Goal: Find specific page/section: Find specific page/section

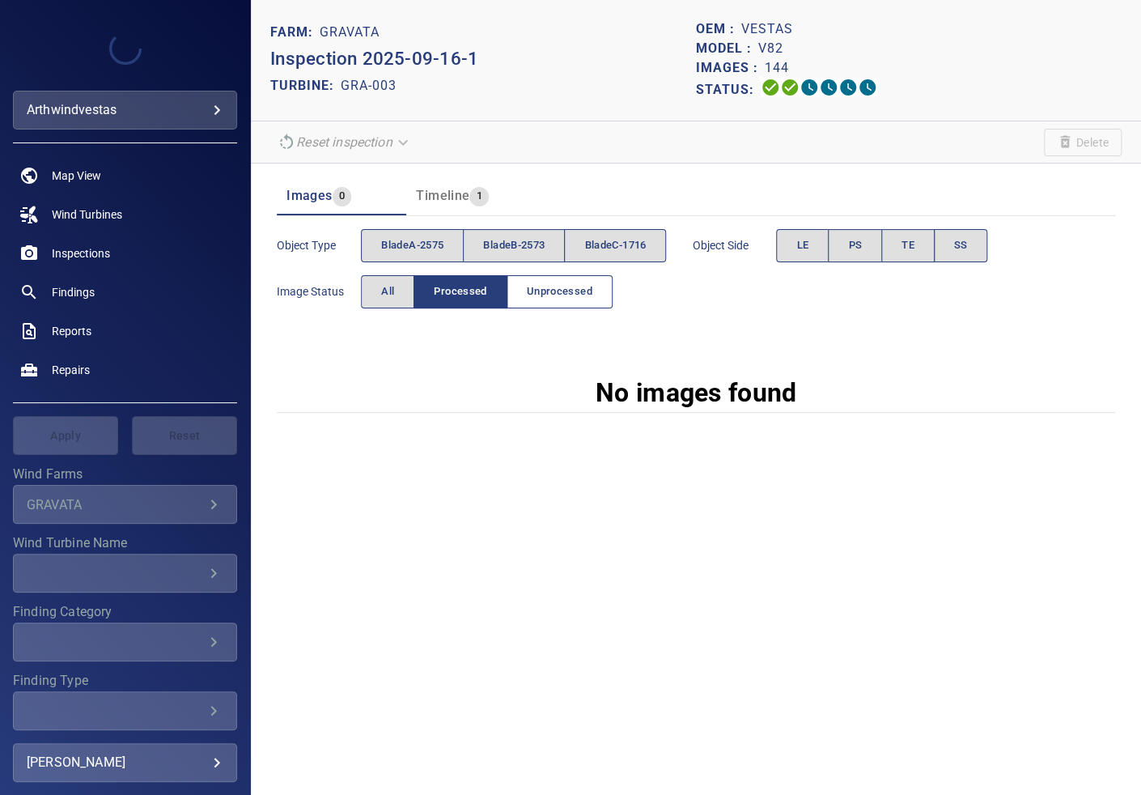
click at [548, 299] on span "Unprocessed" at bounding box center [560, 292] width 66 height 19
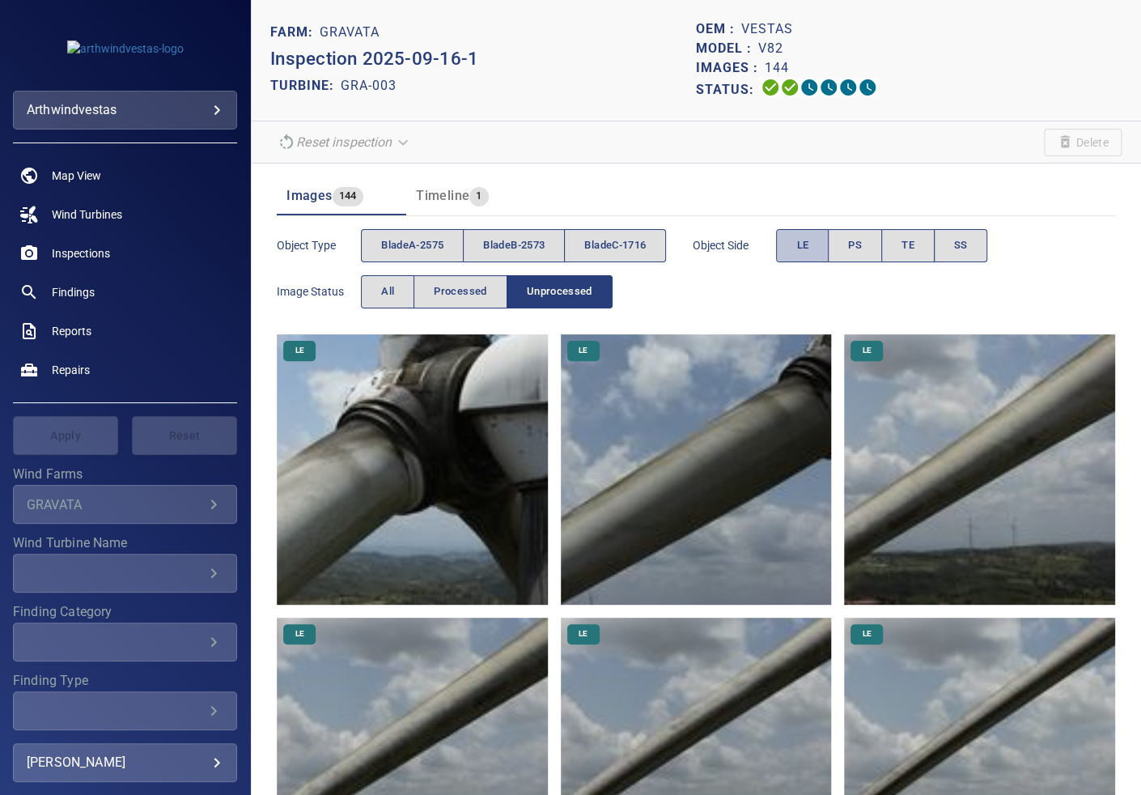
click at [805, 249] on span "LE" at bounding box center [803, 245] width 12 height 19
click at [907, 244] on span "TE" at bounding box center [908, 245] width 13 height 19
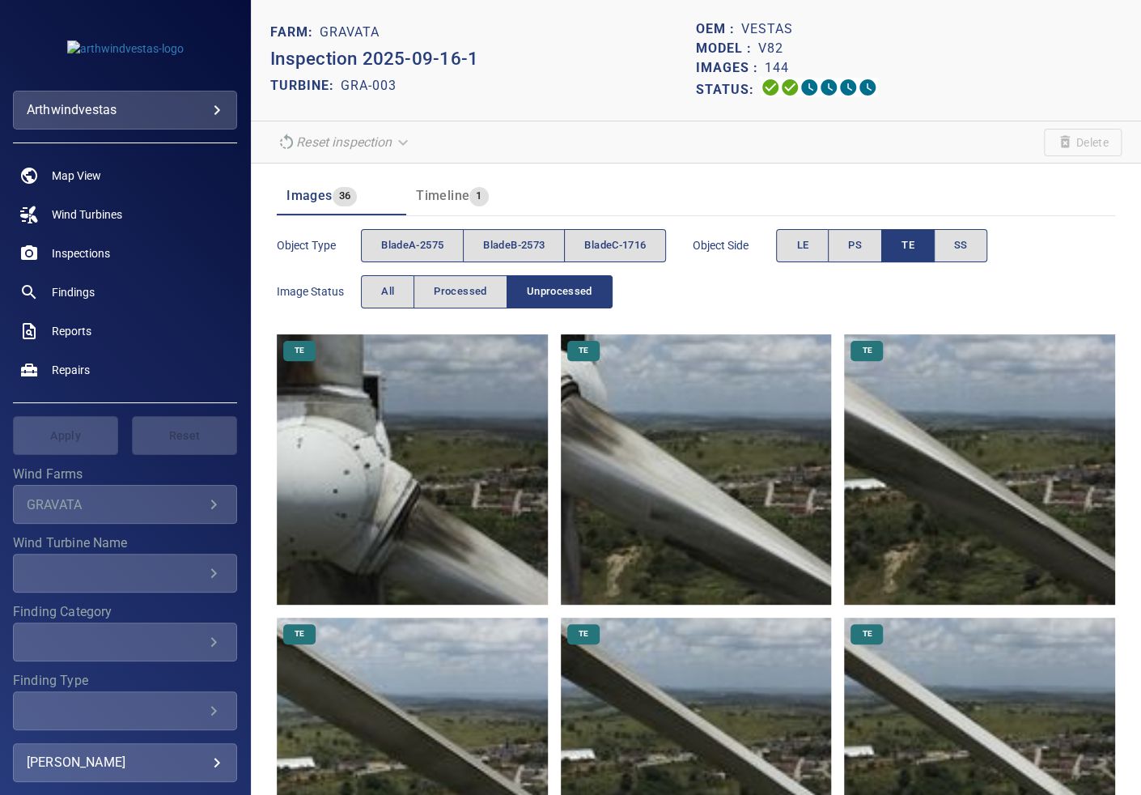
click at [907, 244] on span "TE" at bounding box center [908, 245] width 13 height 19
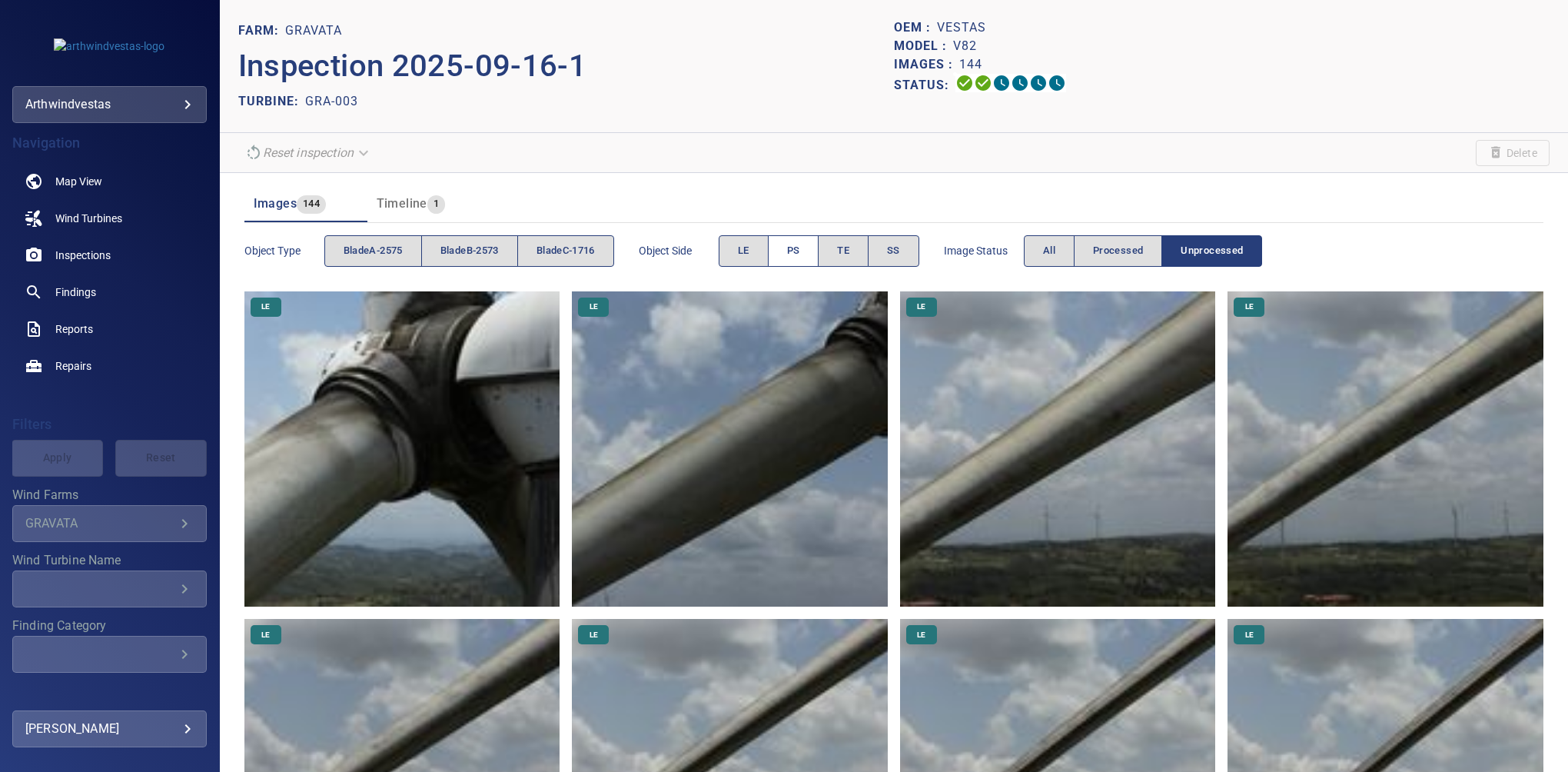
click at [807, 246] on button "PS" at bounding box center [794, 251] width 51 height 31
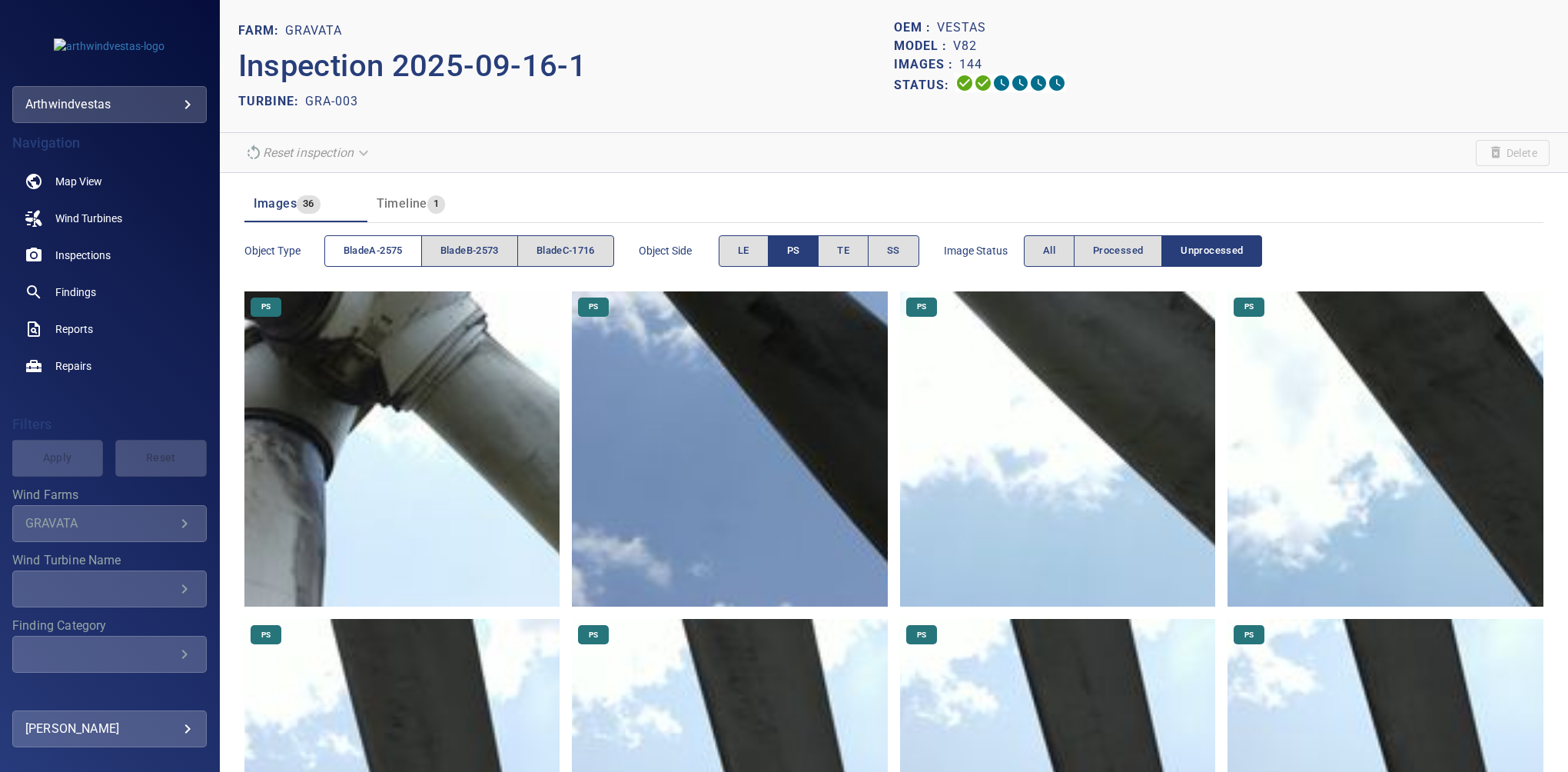
click at [378, 257] on span "bladeA-2575" at bounding box center [373, 251] width 59 height 18
click at [793, 253] on span "PS" at bounding box center [794, 251] width 13 height 18
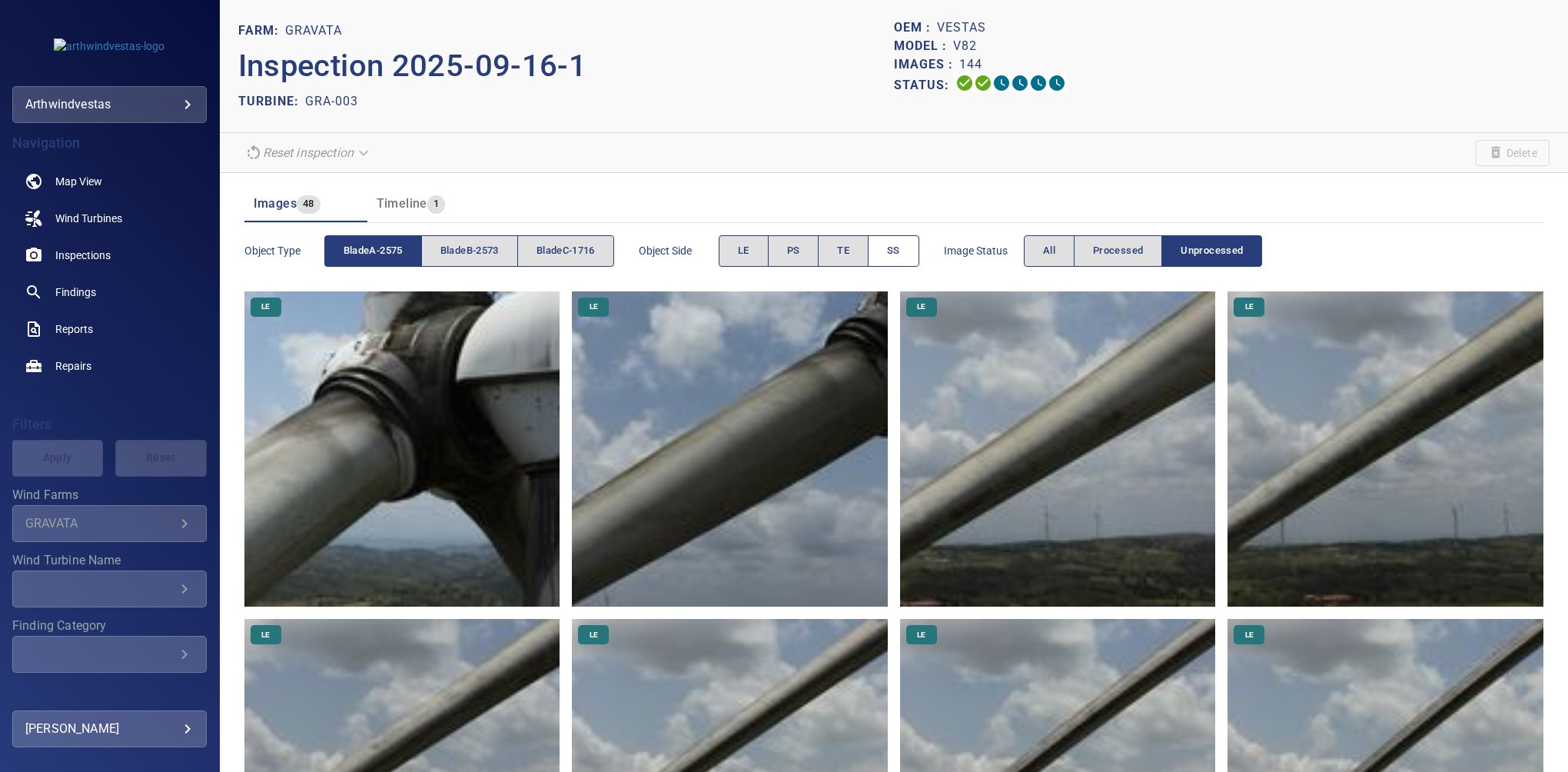
click at [895, 244] on span "SS" at bounding box center [894, 251] width 13 height 18
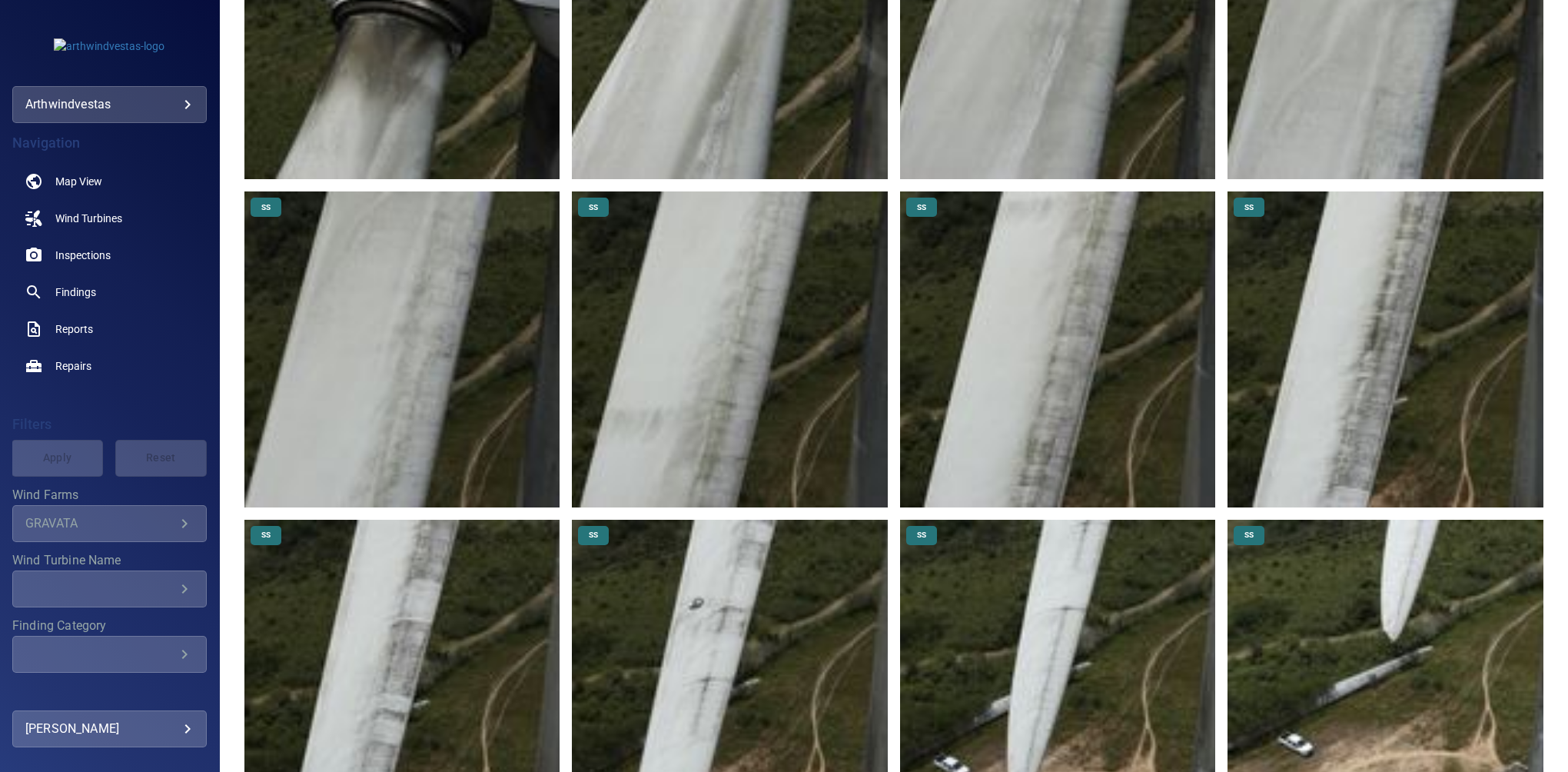
scroll to position [439, 0]
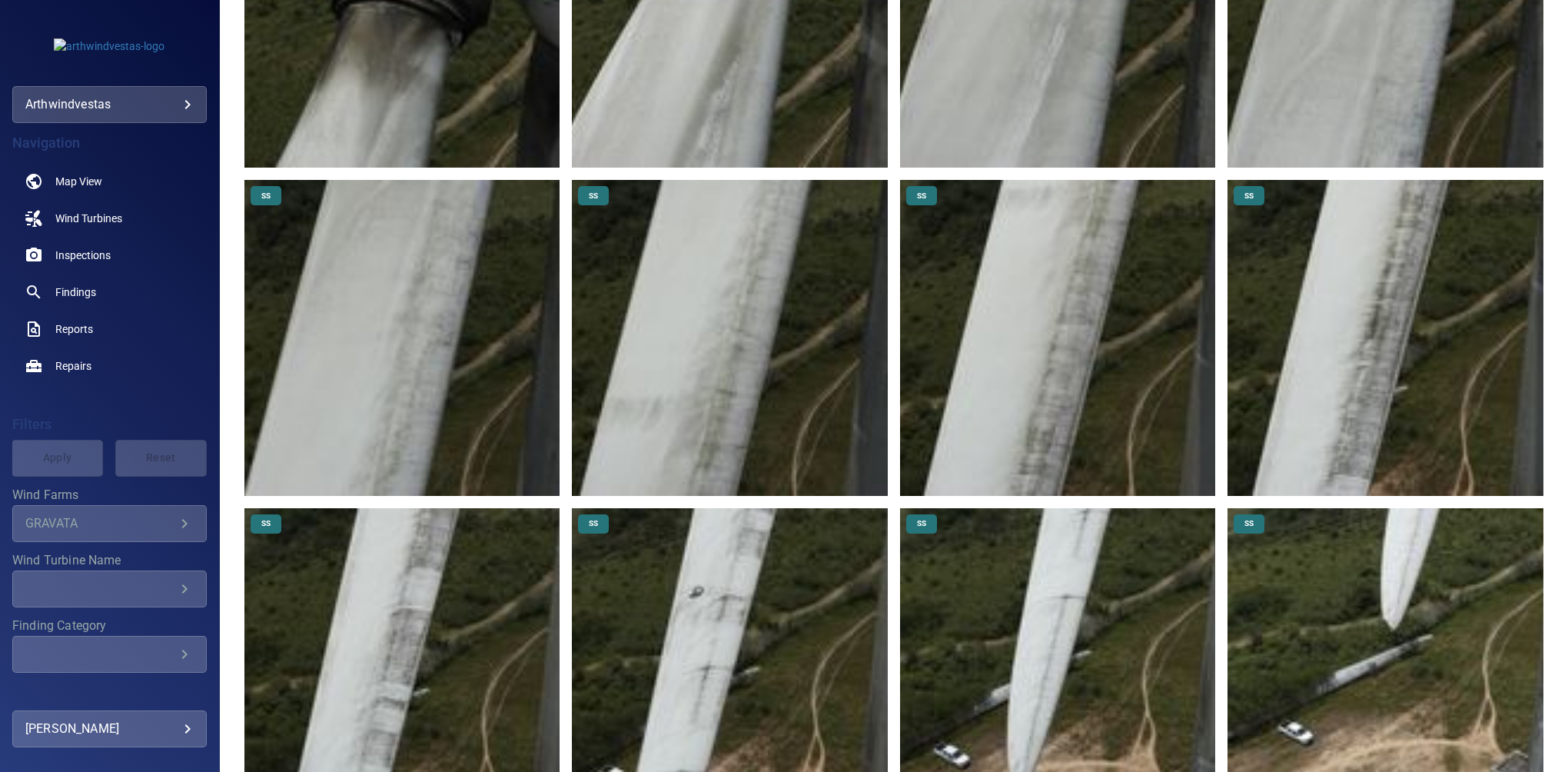
click at [1084, 583] on img at bounding box center [1386, 666] width 316 height 316
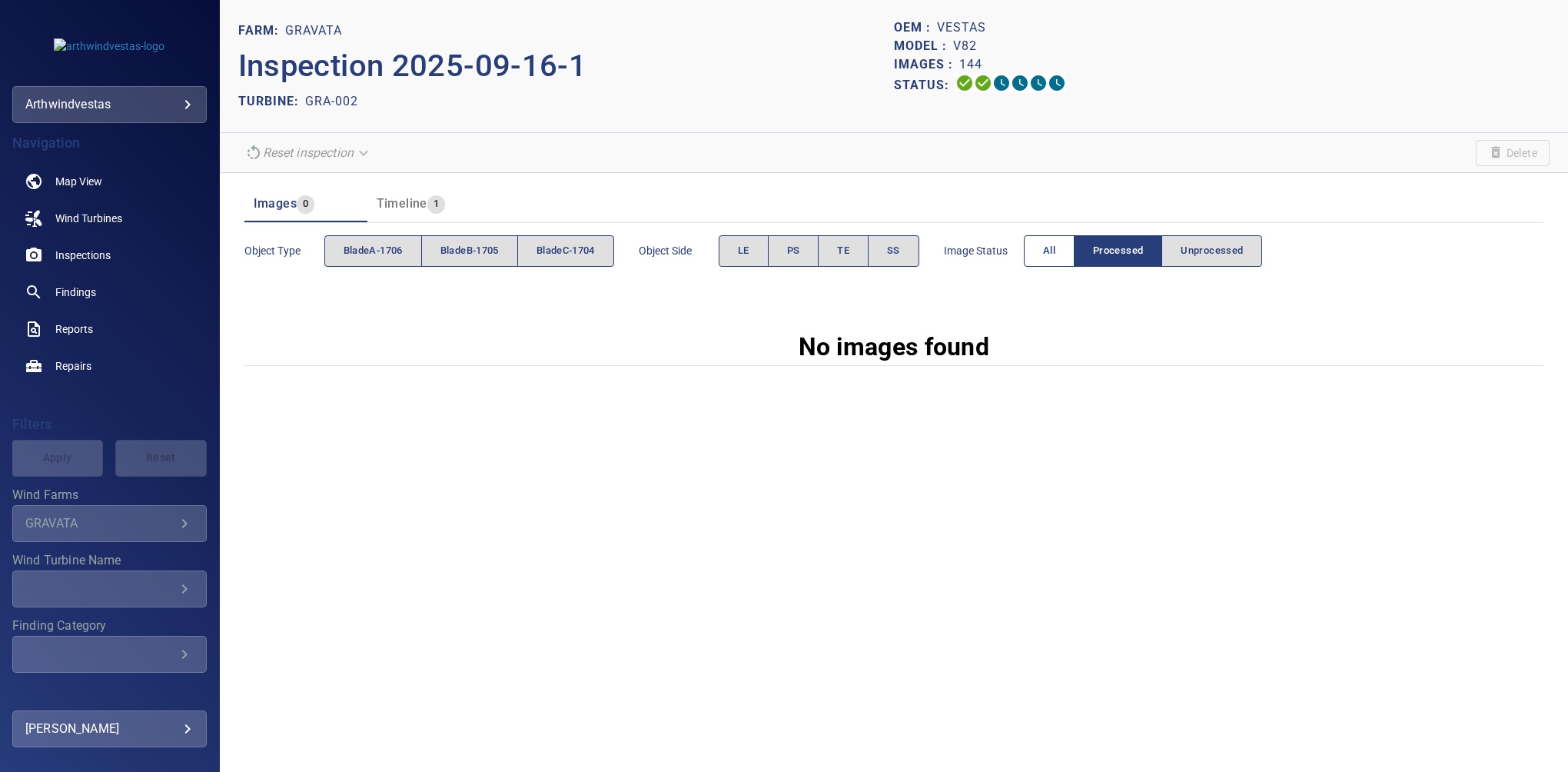
click at [1044, 248] on button "All" at bounding box center [1048, 251] width 50 height 31
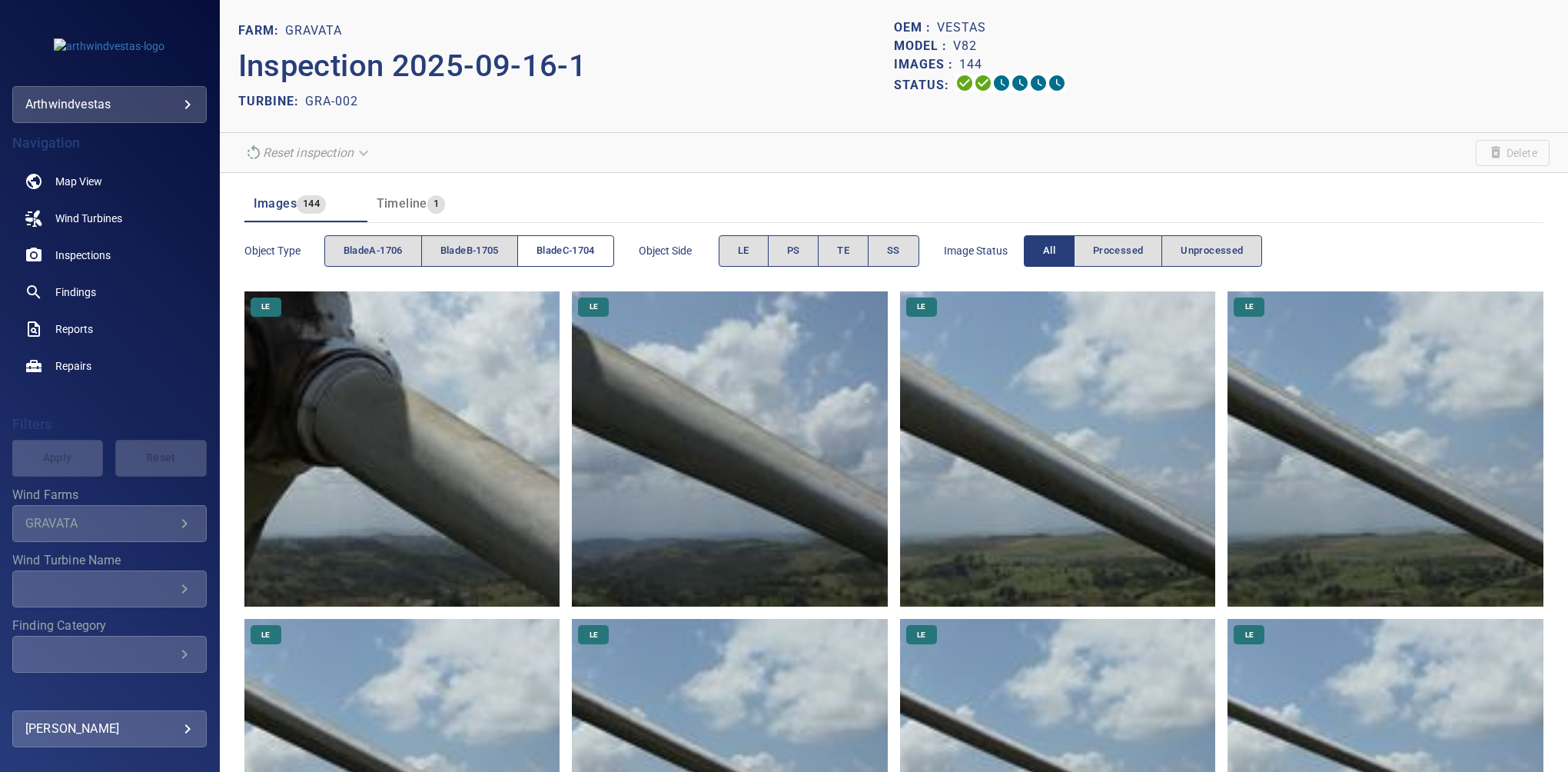
click at [583, 255] on span "bladeC-1704" at bounding box center [566, 251] width 59 height 18
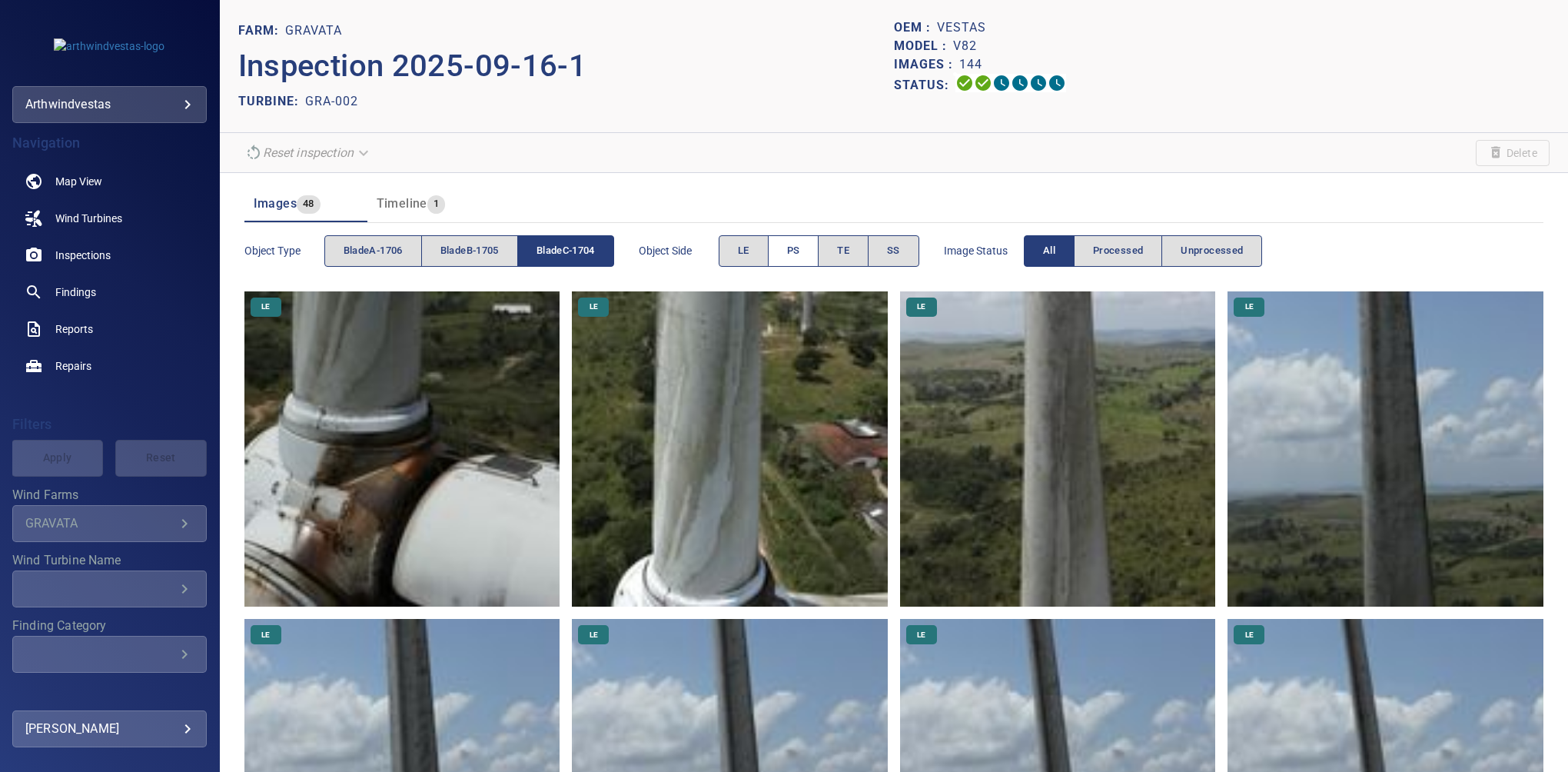
click at [793, 255] on span "PS" at bounding box center [794, 251] width 13 height 18
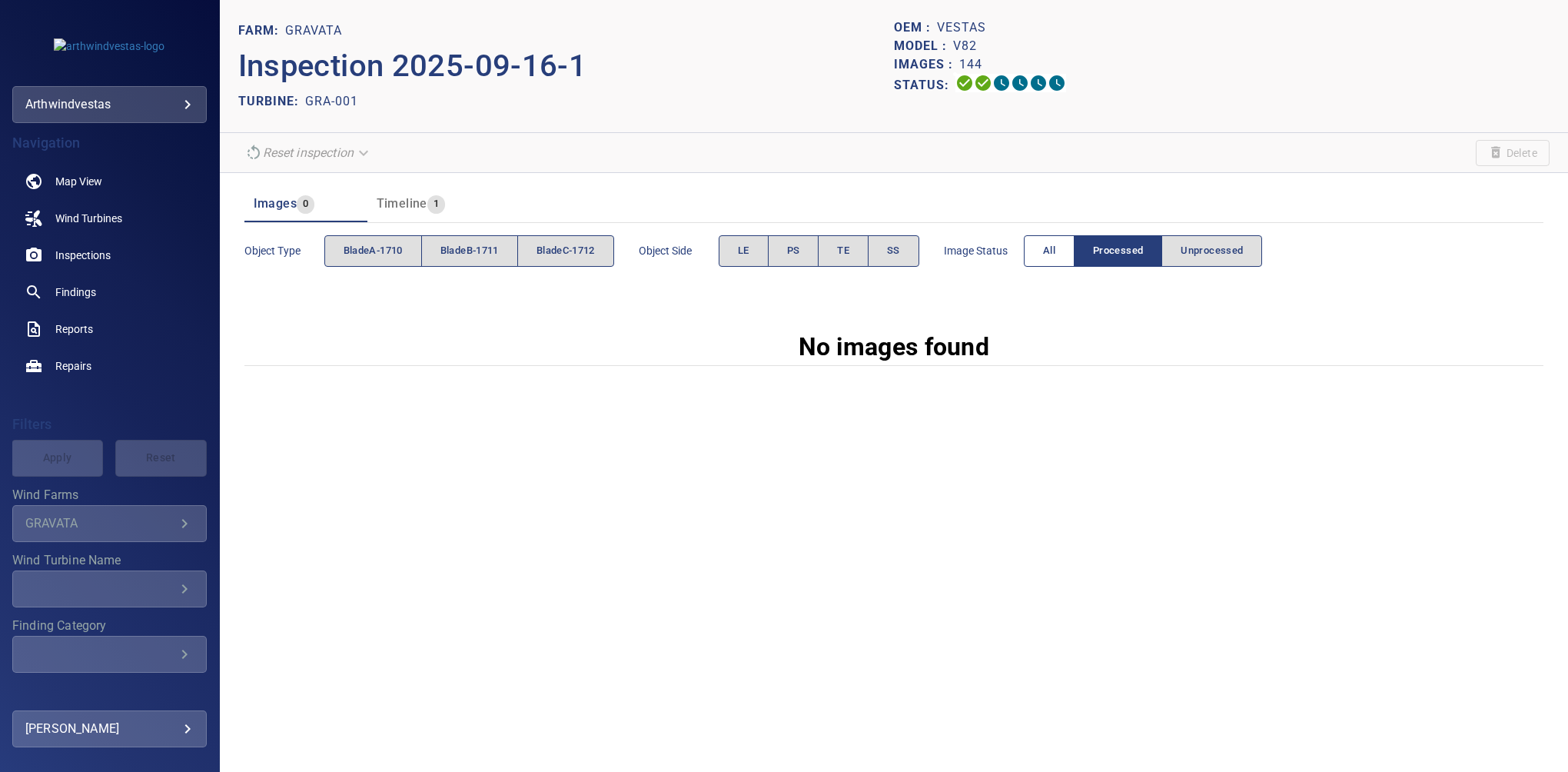
click at [1056, 248] on span "All" at bounding box center [1049, 251] width 12 height 18
